Goal: Task Accomplishment & Management: Manage account settings

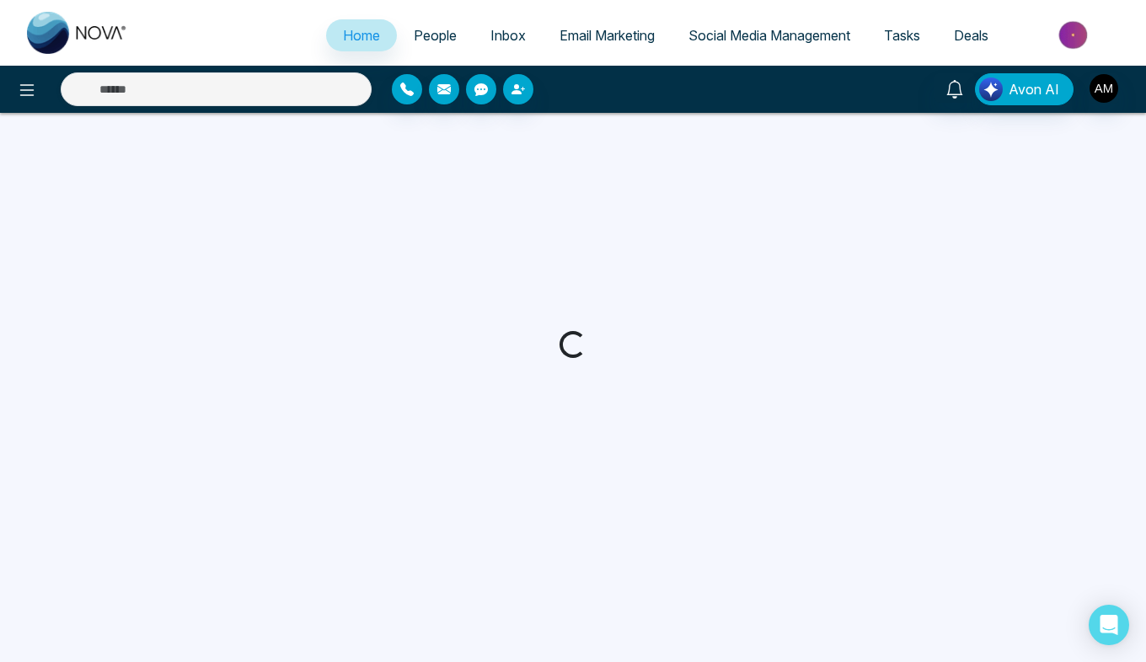
select select "*"
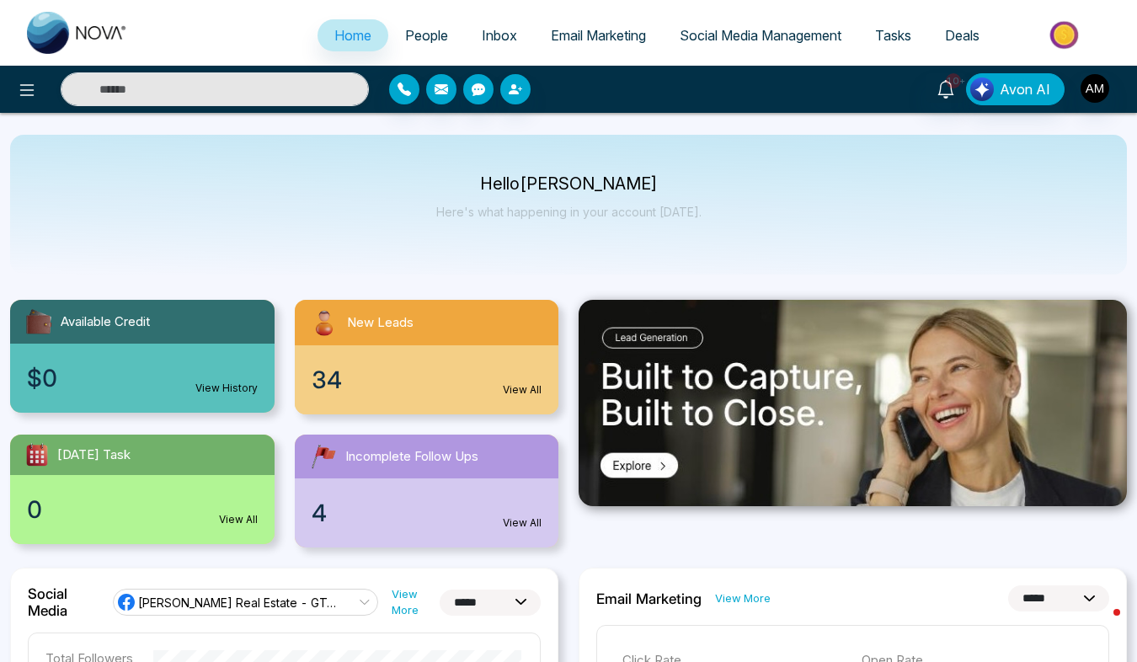
click at [528, 511] on div "4 View All" at bounding box center [427, 513] width 265 height 69
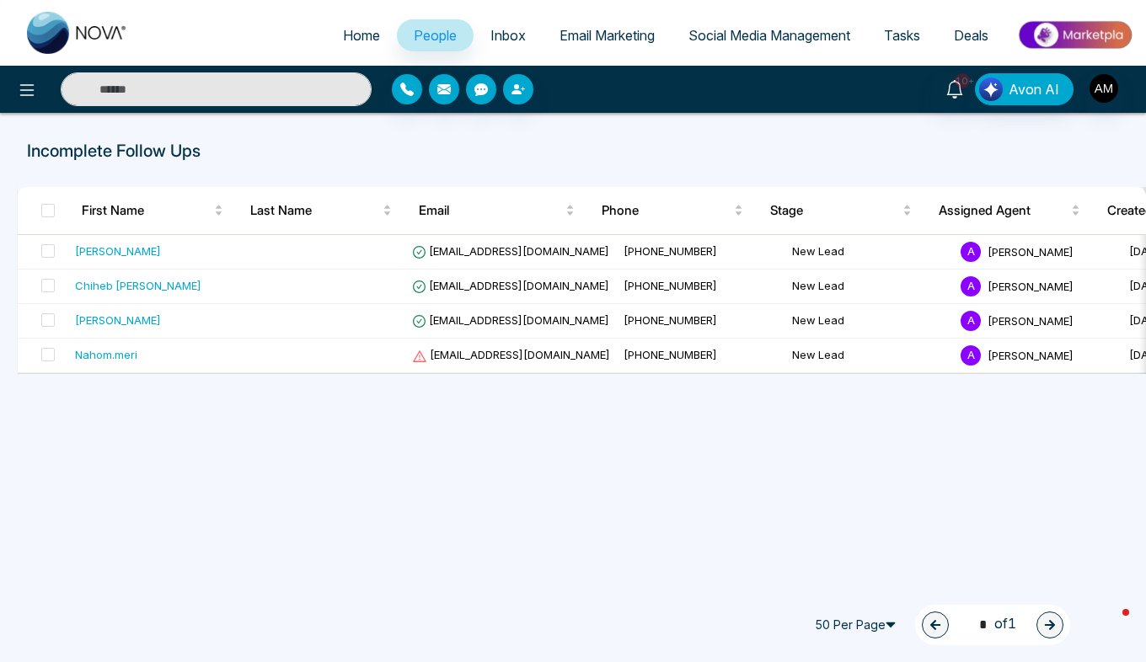
click at [423, 31] on span "People" at bounding box center [435, 35] width 43 height 17
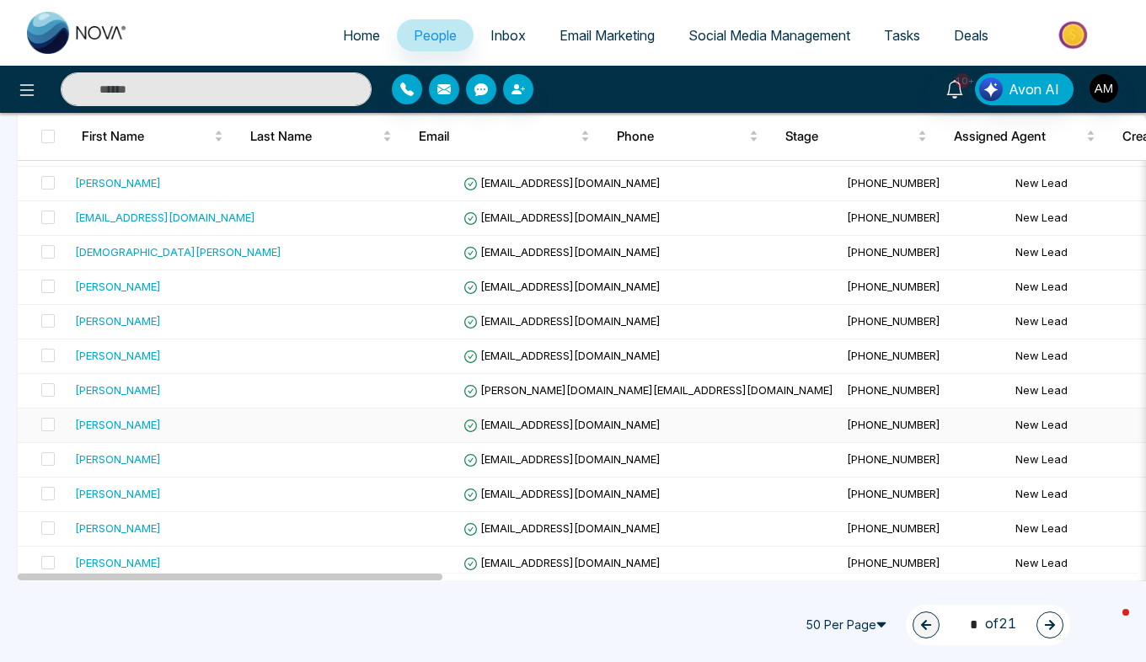
scroll to position [946, 0]
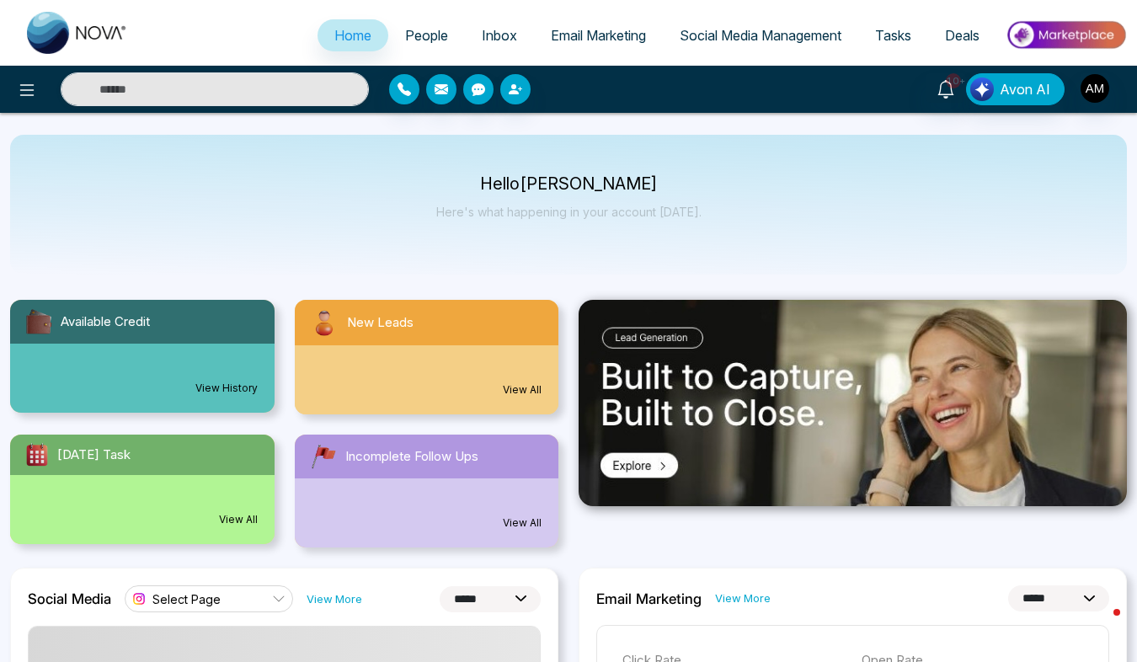
select select "*"
